Goal: Find specific page/section: Find specific page/section

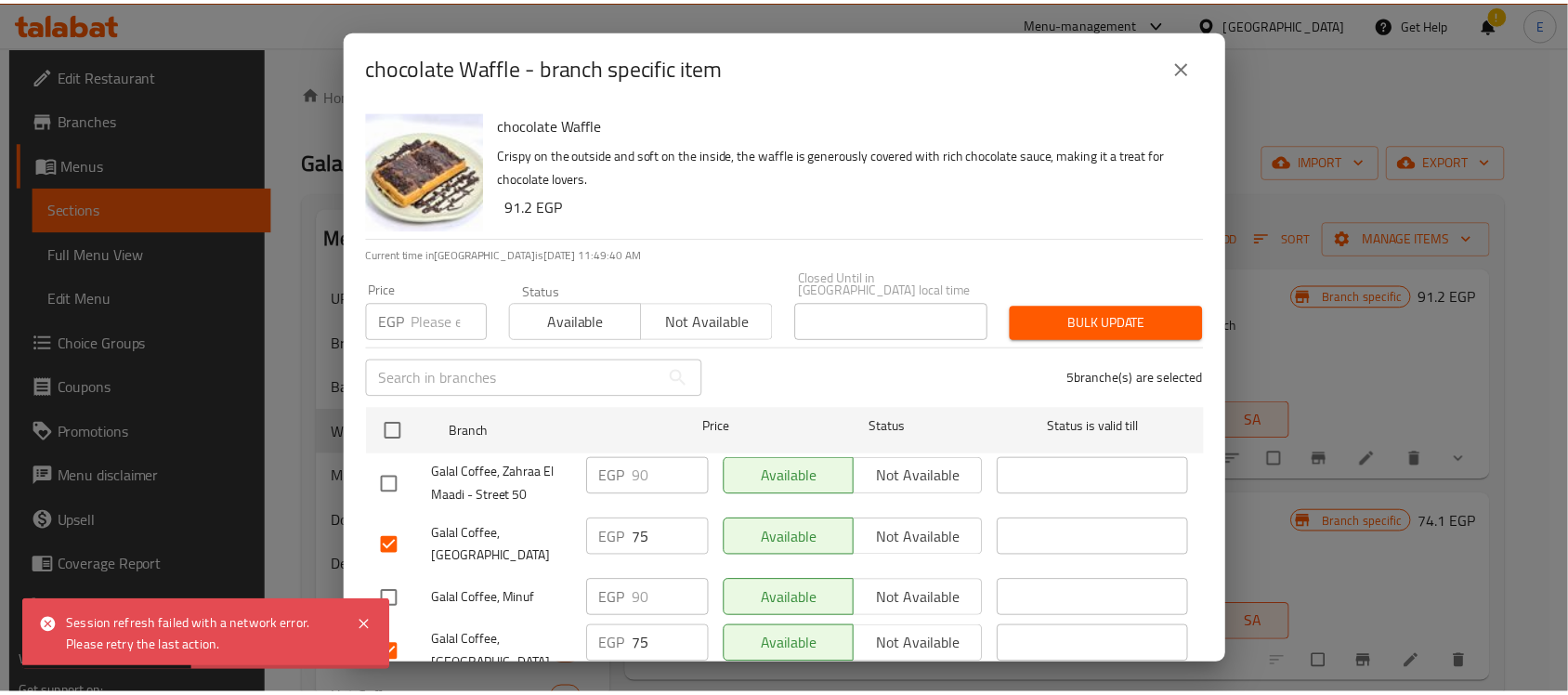
scroll to position [400, 0]
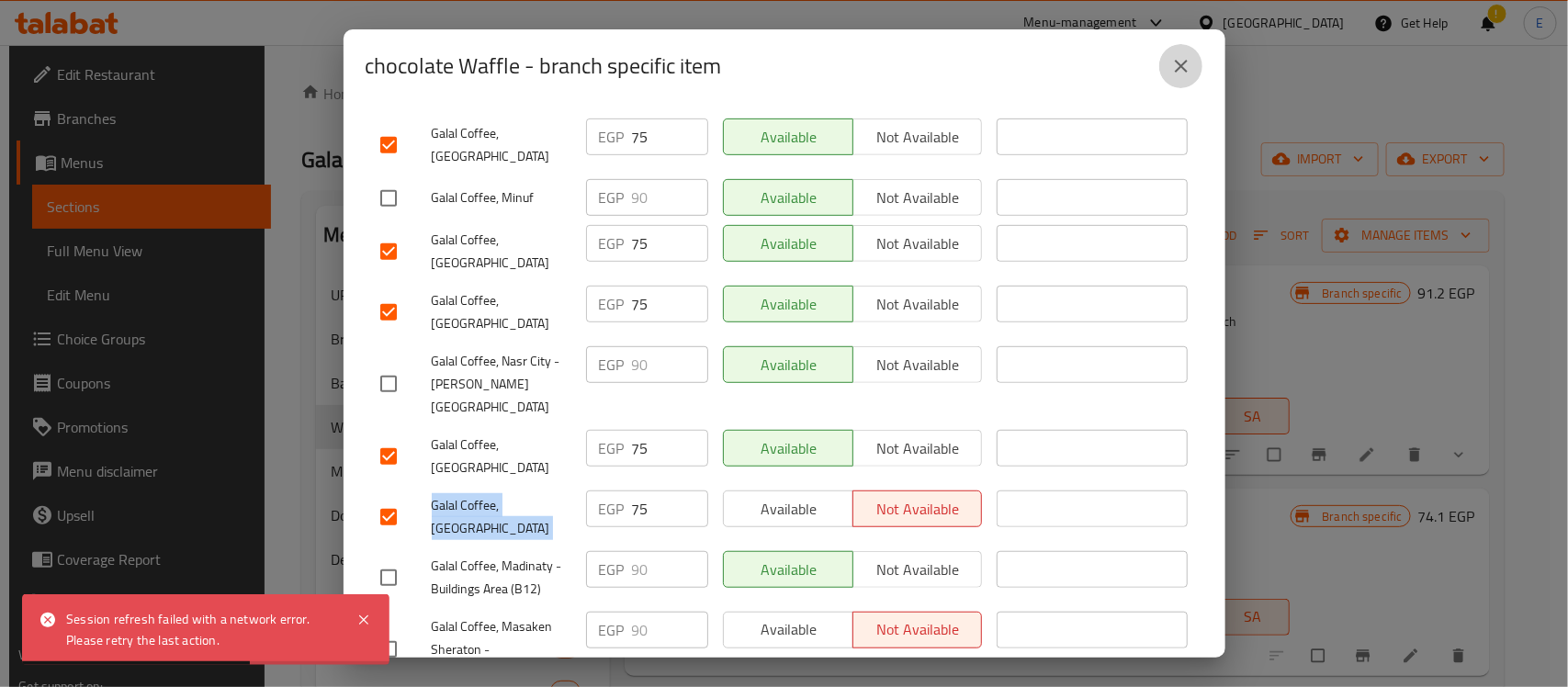
click at [1180, 64] on icon "close" at bounding box center [1181, 66] width 13 height 13
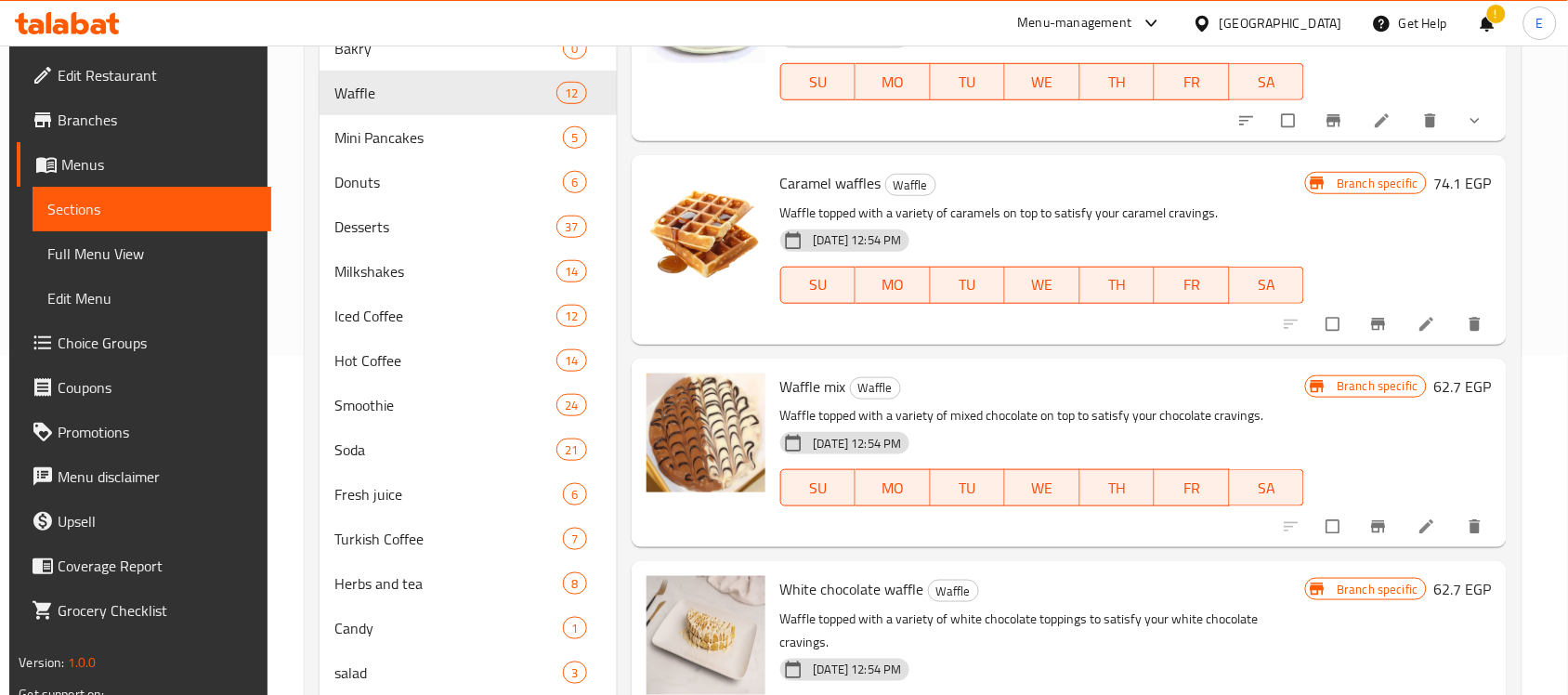
scroll to position [317, 0]
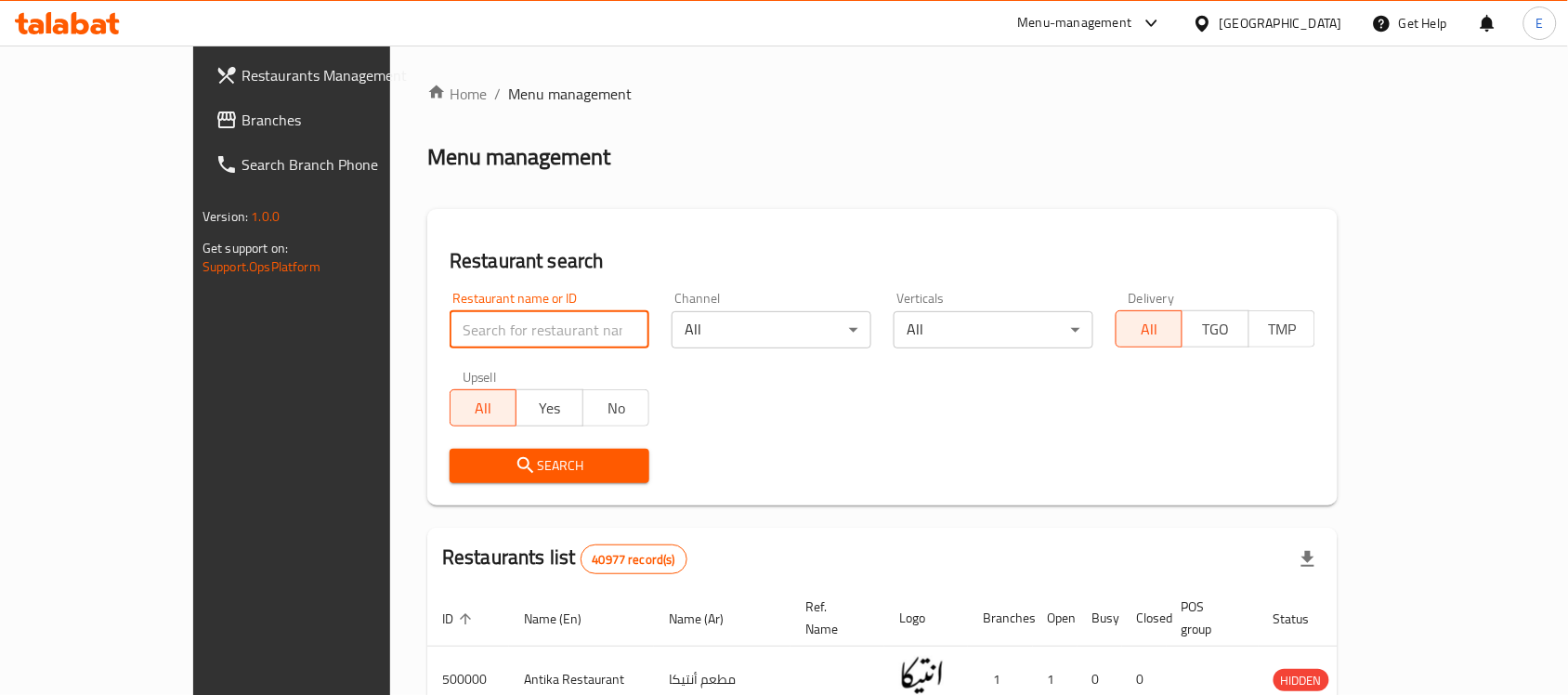
click at [449, 334] on input "search" at bounding box center [549, 330] width 199 height 37
click at [1178, 2] on div "Menu-management" at bounding box center [1091, 23] width 175 height 45
click at [1132, 22] on div "Menu-management" at bounding box center [1075, 23] width 114 height 22
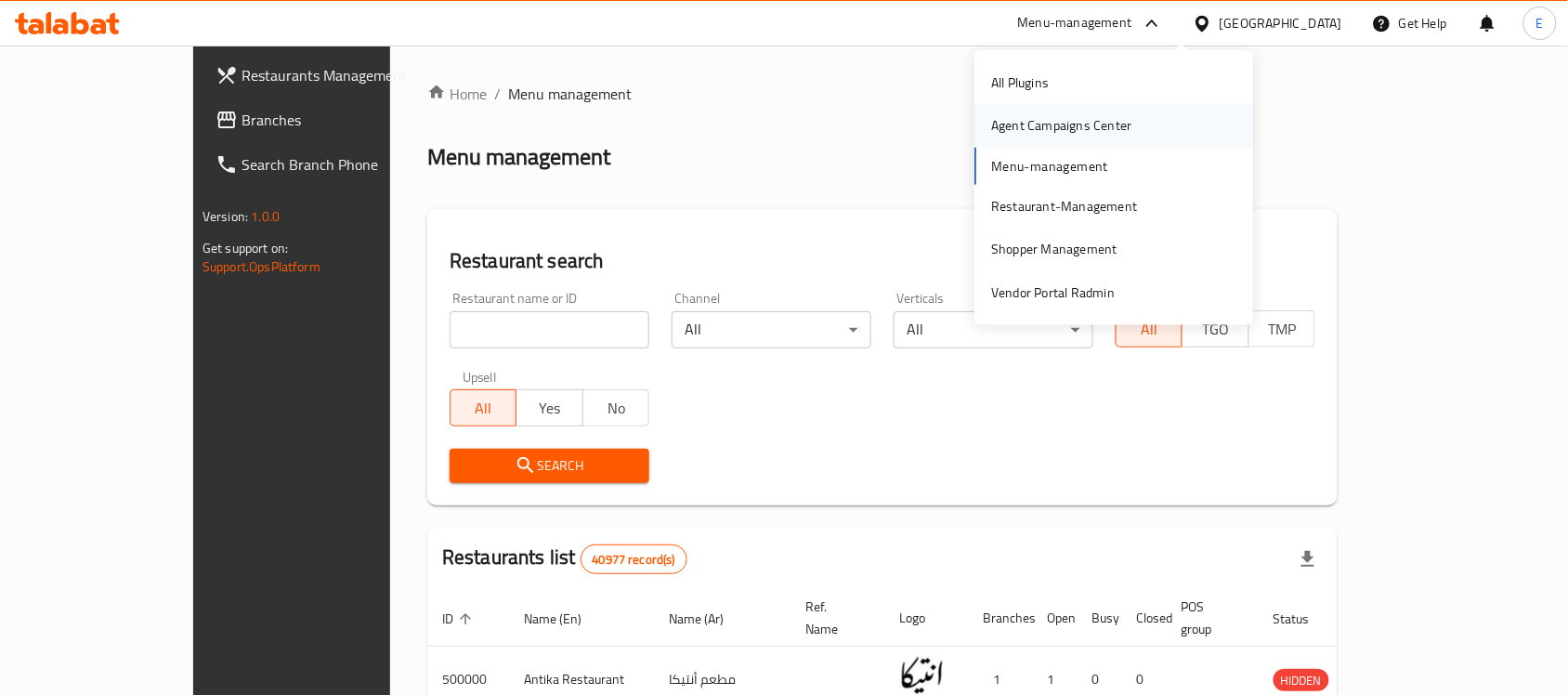
click at [1066, 132] on div "Agent Campaigns Center" at bounding box center [1062, 126] width 140 height 21
